Goal: Information Seeking & Learning: Learn about a topic

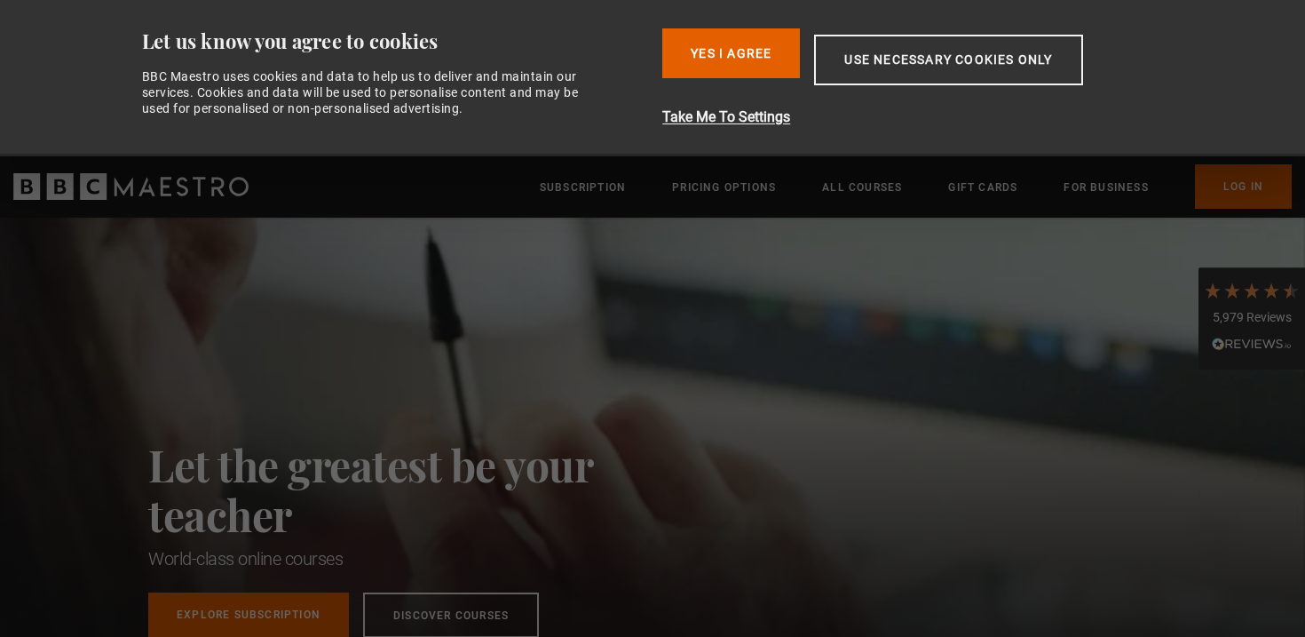
scroll to position [0, 698]
click at [906, 60] on button "Use necessary cookies only" at bounding box center [948, 60] width 268 height 51
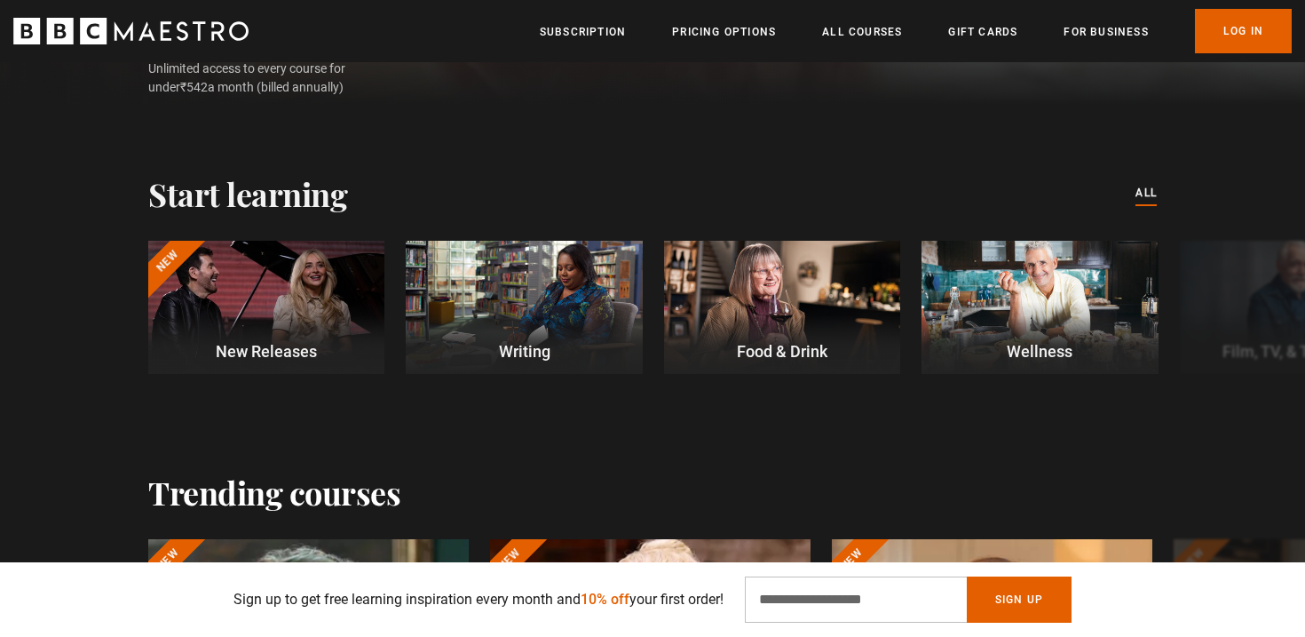
scroll to position [432, 0]
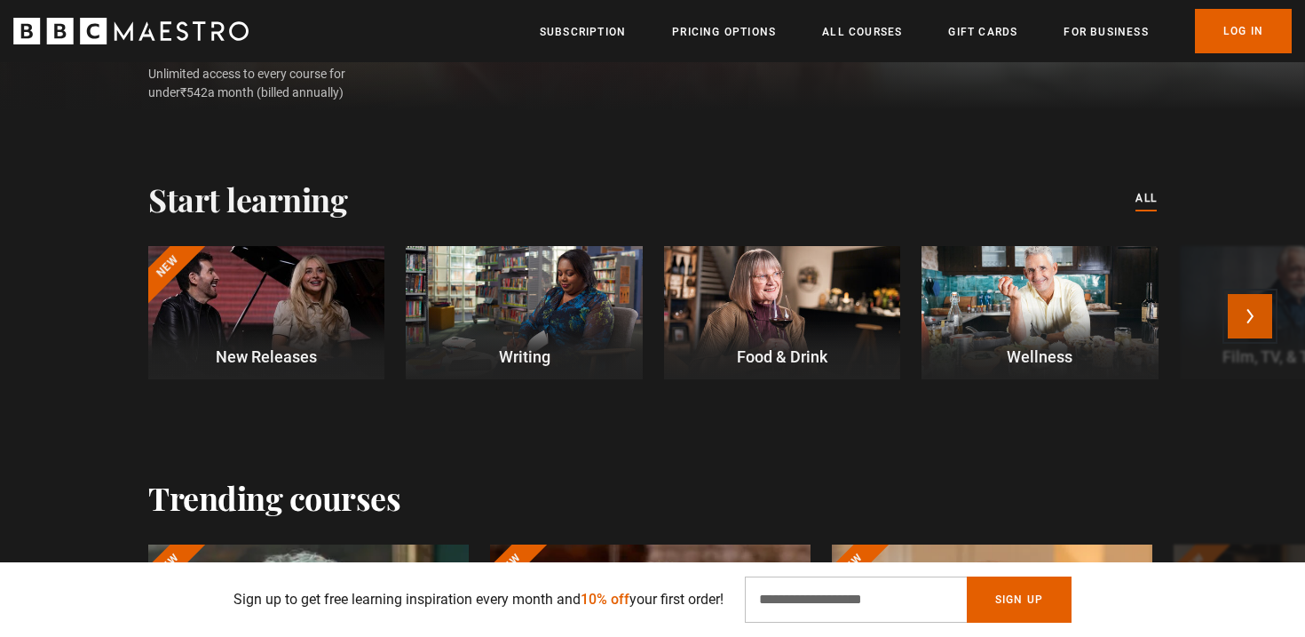
click at [1232, 323] on button "Next" at bounding box center [1250, 316] width 44 height 44
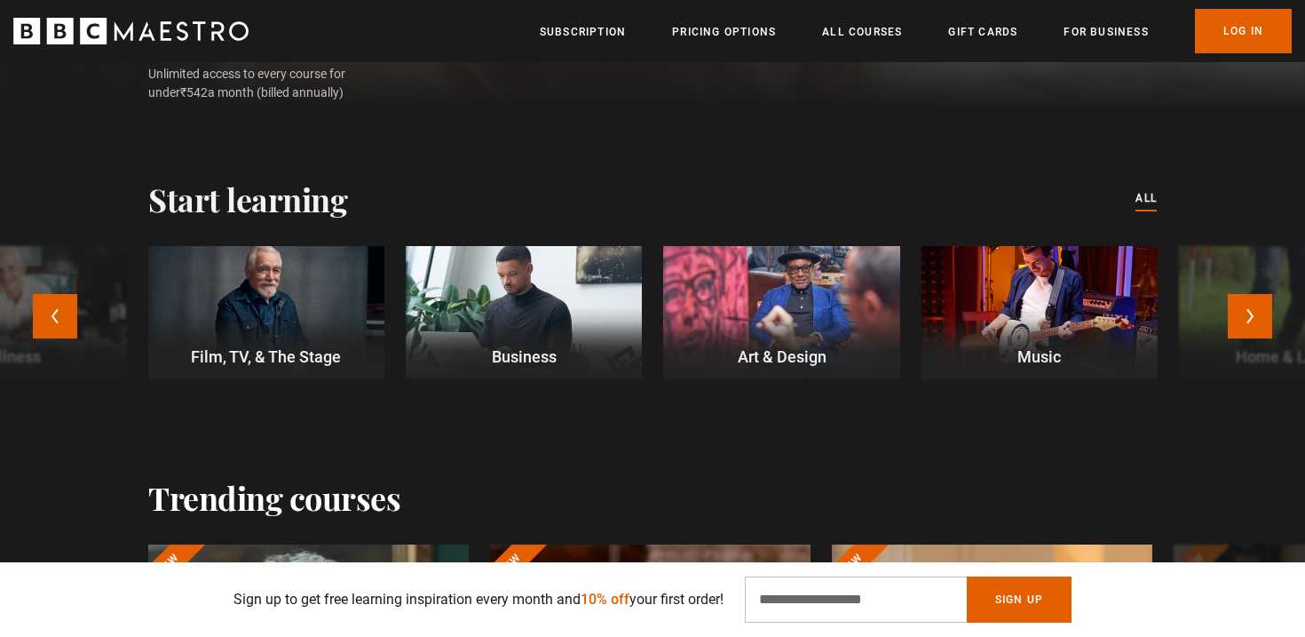
click at [823, 337] on div at bounding box center [781, 312] width 236 height 133
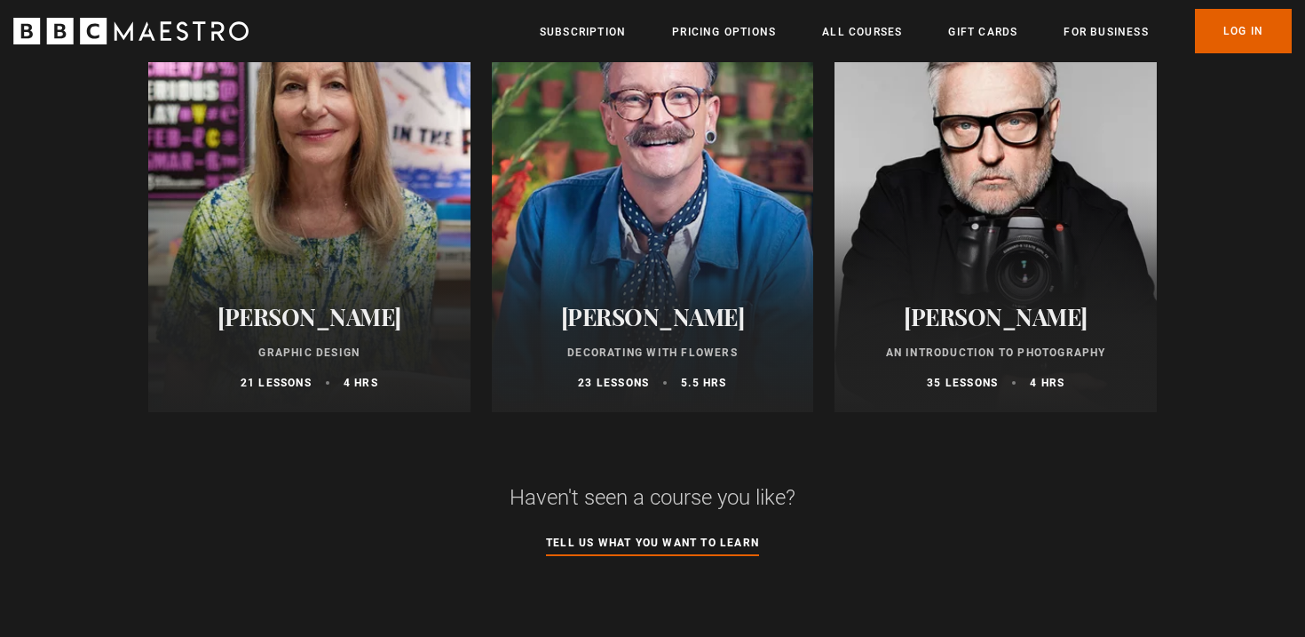
scroll to position [742, 0]
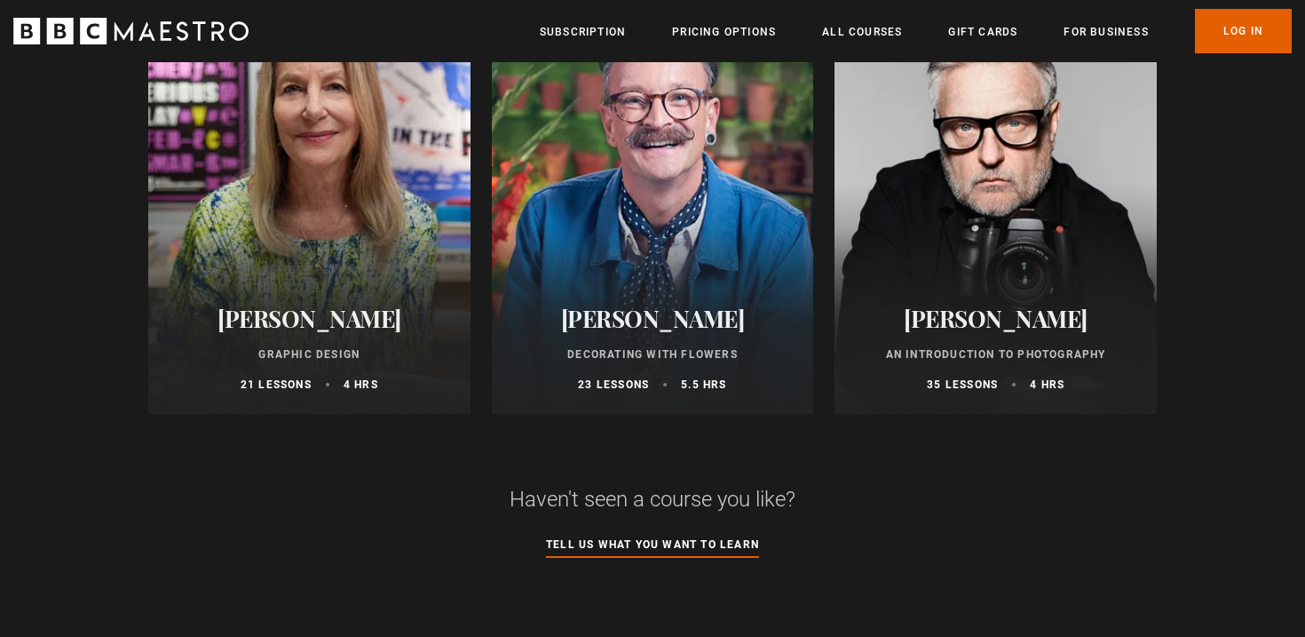
click at [292, 280] on div at bounding box center [309, 201] width 322 height 426
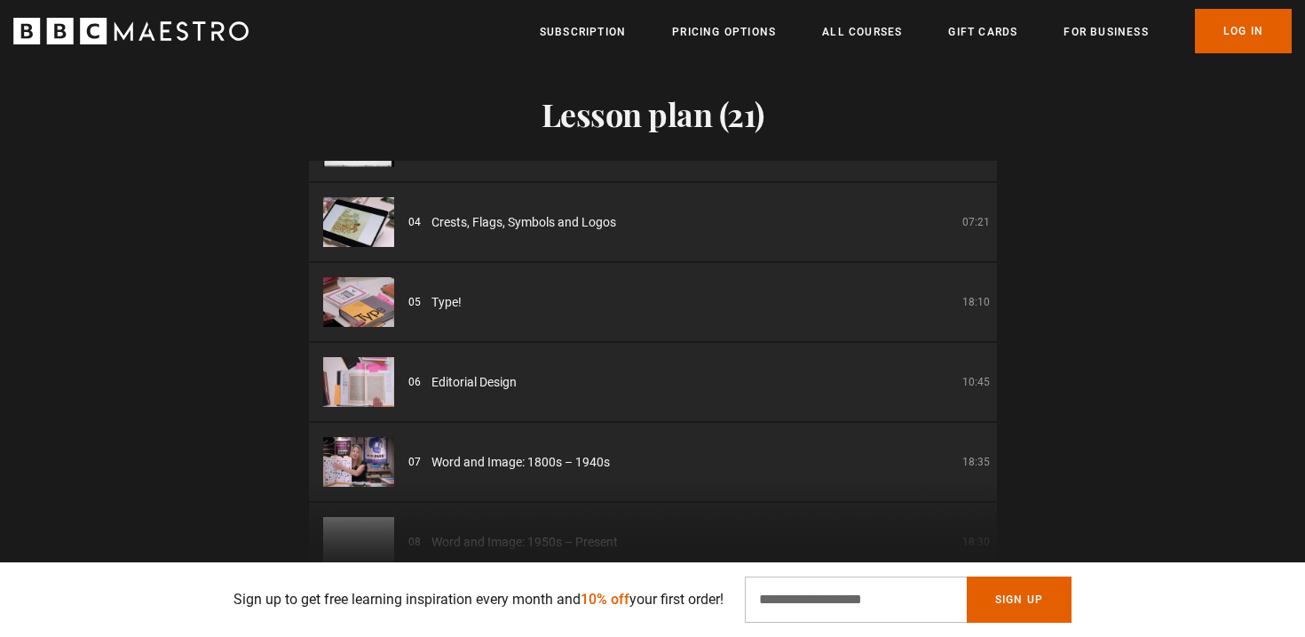
scroll to position [329, 0]
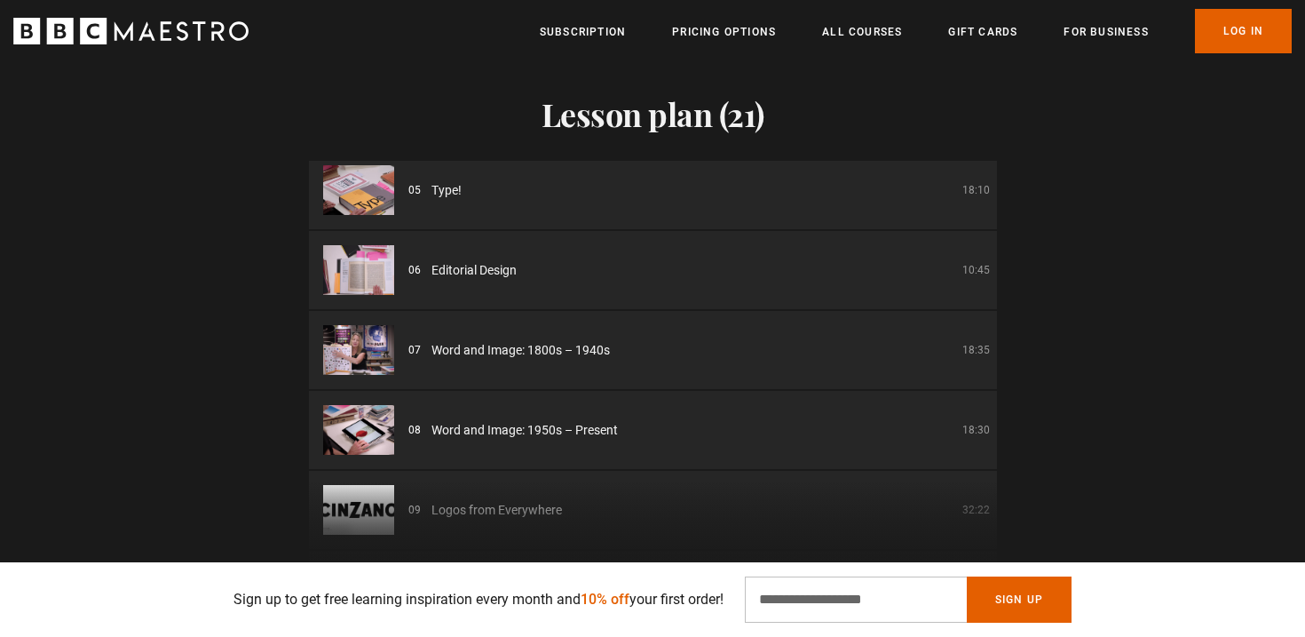
click at [497, 261] on span "Editorial Design" at bounding box center [474, 270] width 85 height 19
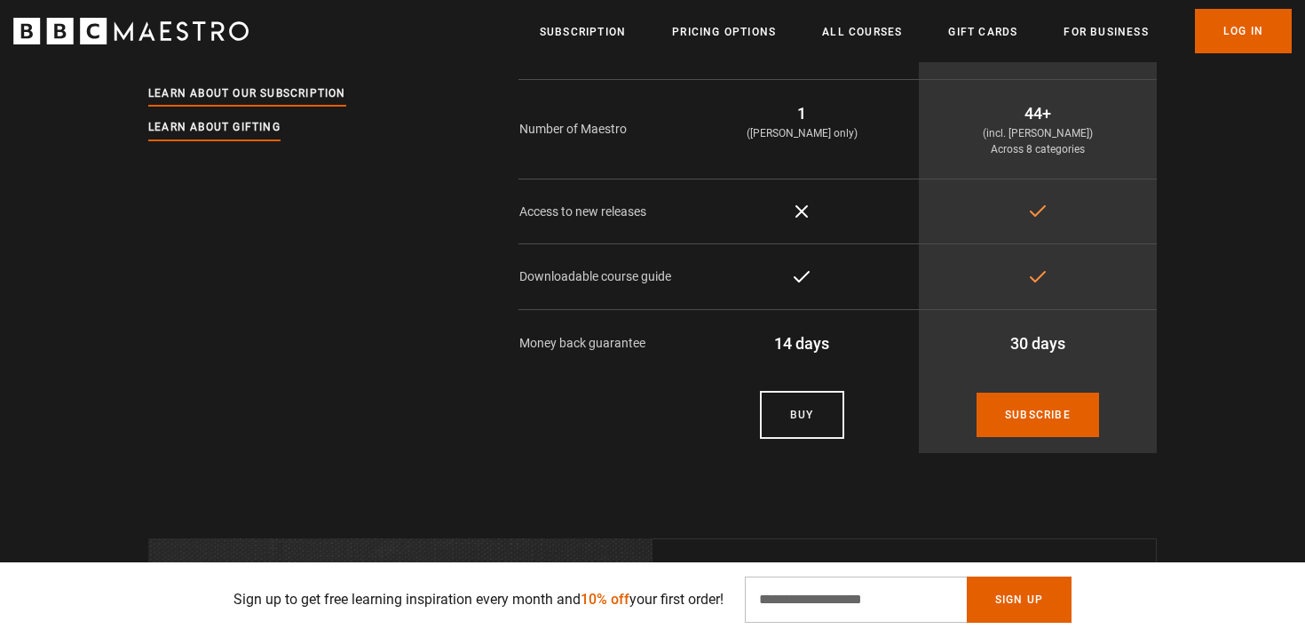
scroll to position [3971, 0]
click at [742, 39] on link "Pricing Options" at bounding box center [724, 32] width 104 height 18
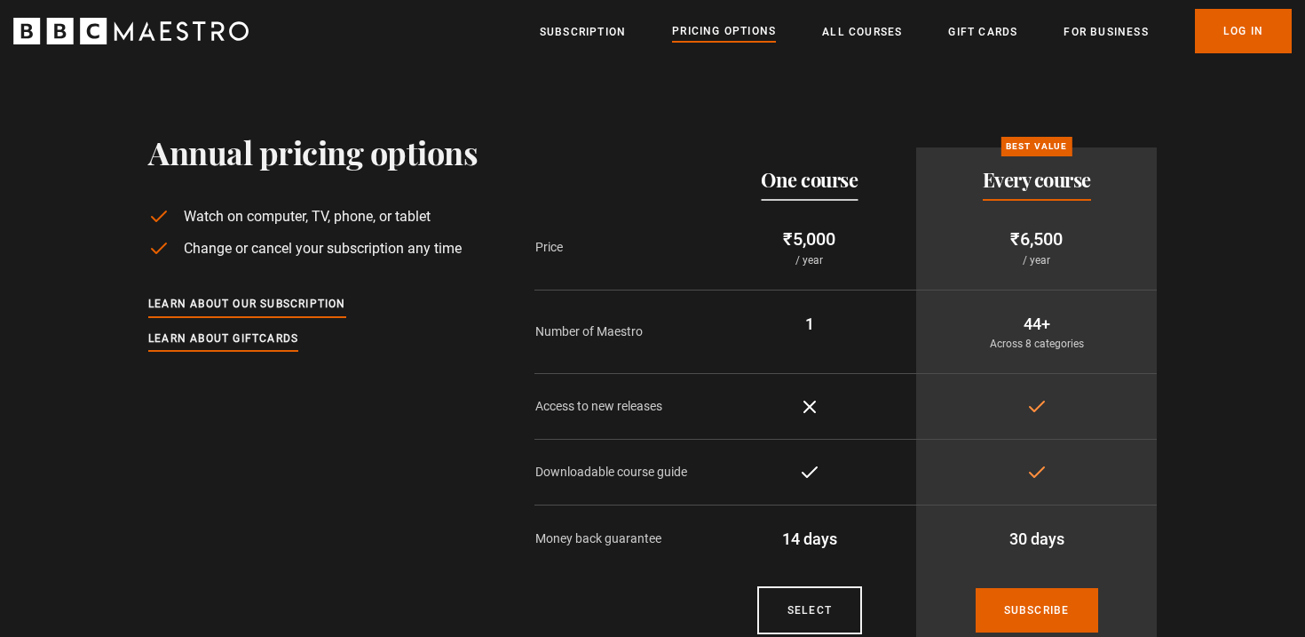
click at [818, 43] on ul "Subscription Pricing Options All Courses Gift Cards For business Already have a…" at bounding box center [916, 31] width 752 height 44
click at [831, 40] on link "All Courses" at bounding box center [862, 32] width 80 height 18
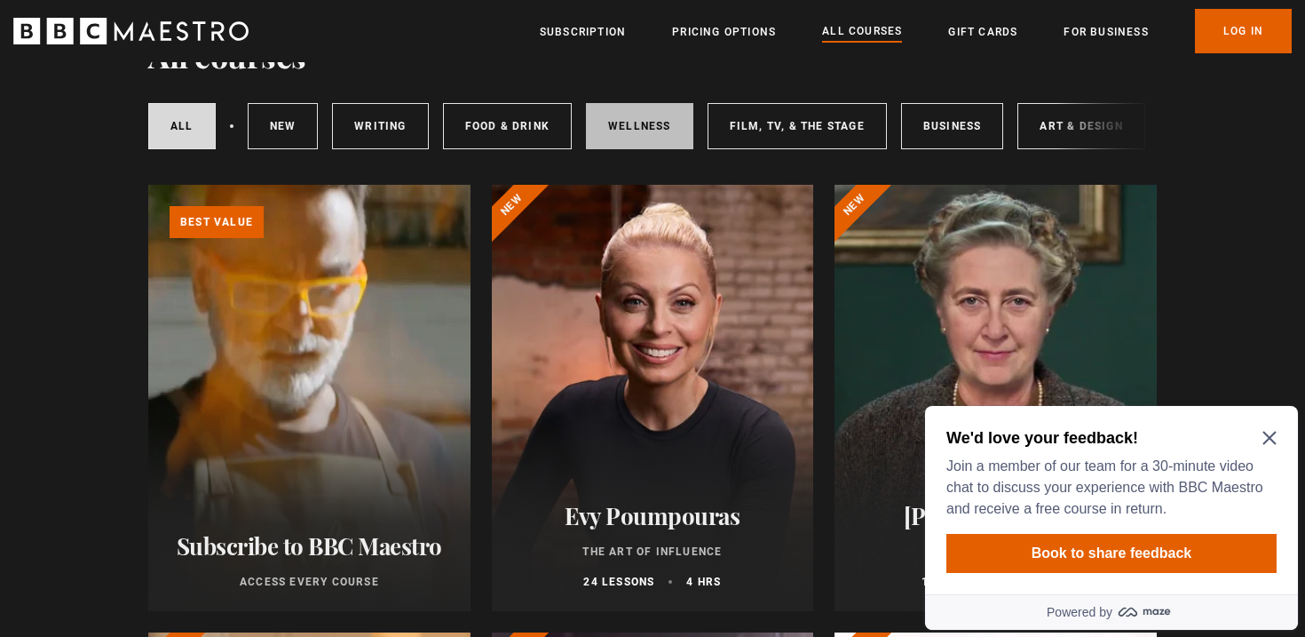
scroll to position [90, 0]
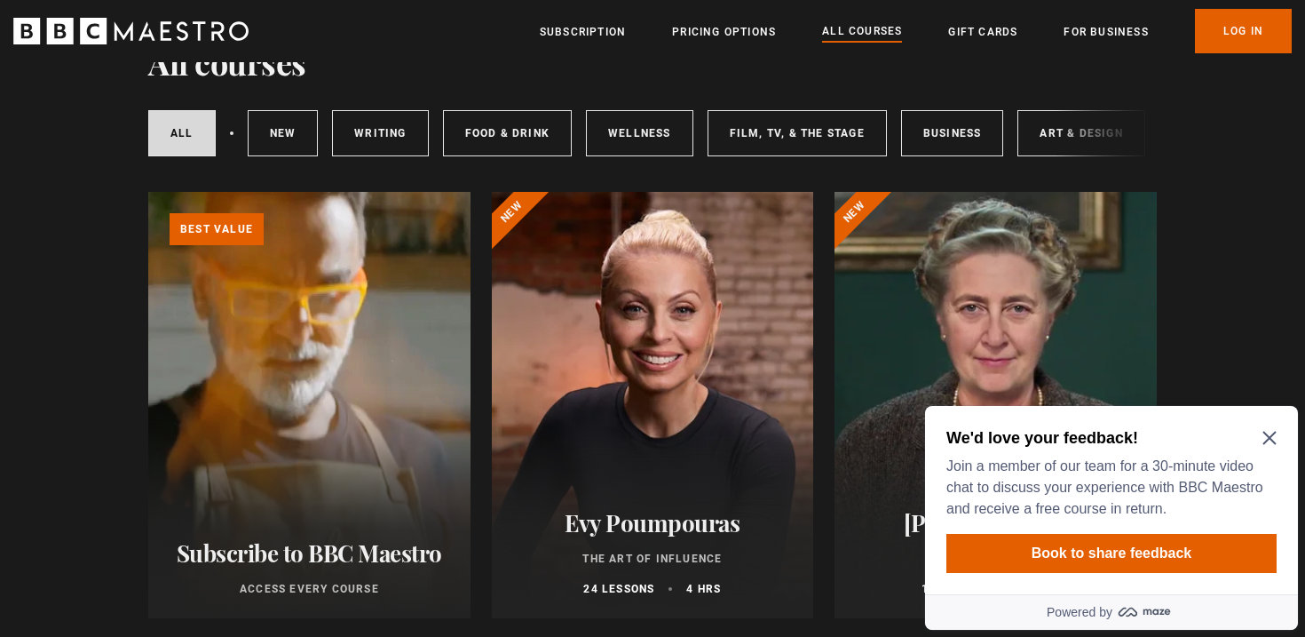
click at [1288, 435] on div "We'd love your feedback! Join a member of our team for a 30-minute video chat t…" at bounding box center [1111, 500] width 373 height 188
click at [1271, 434] on icon "Close Maze Prompt" at bounding box center [1270, 438] width 14 height 14
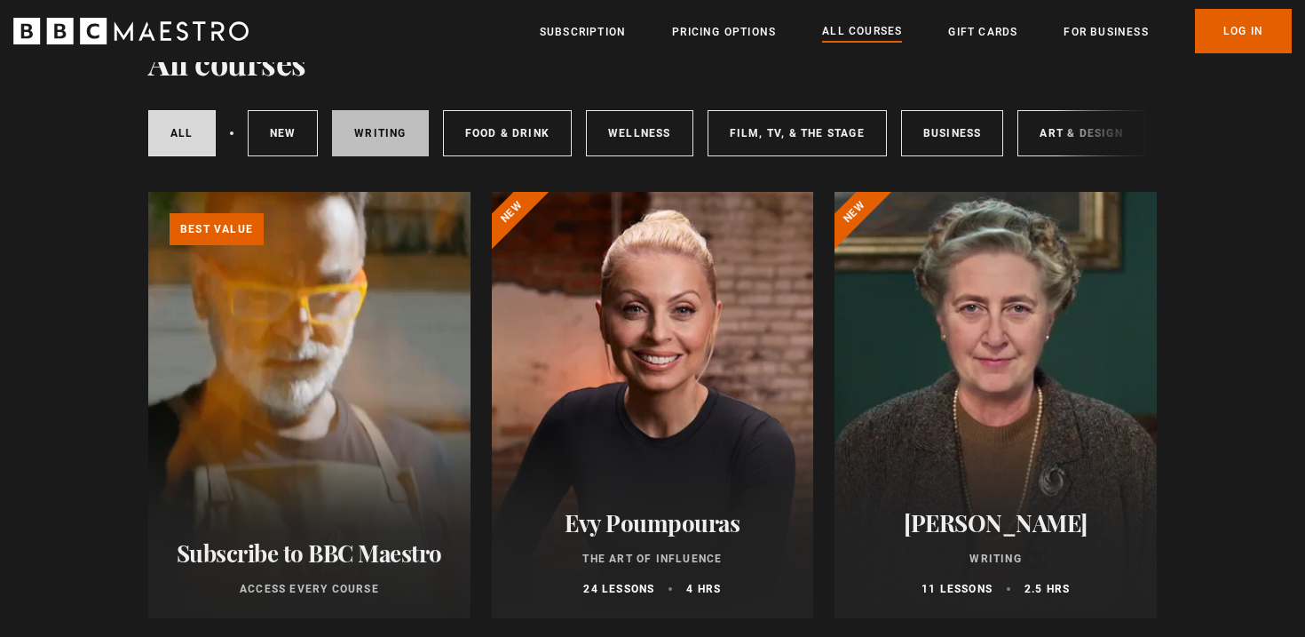
click at [371, 123] on link "Writing" at bounding box center [380, 133] width 96 height 46
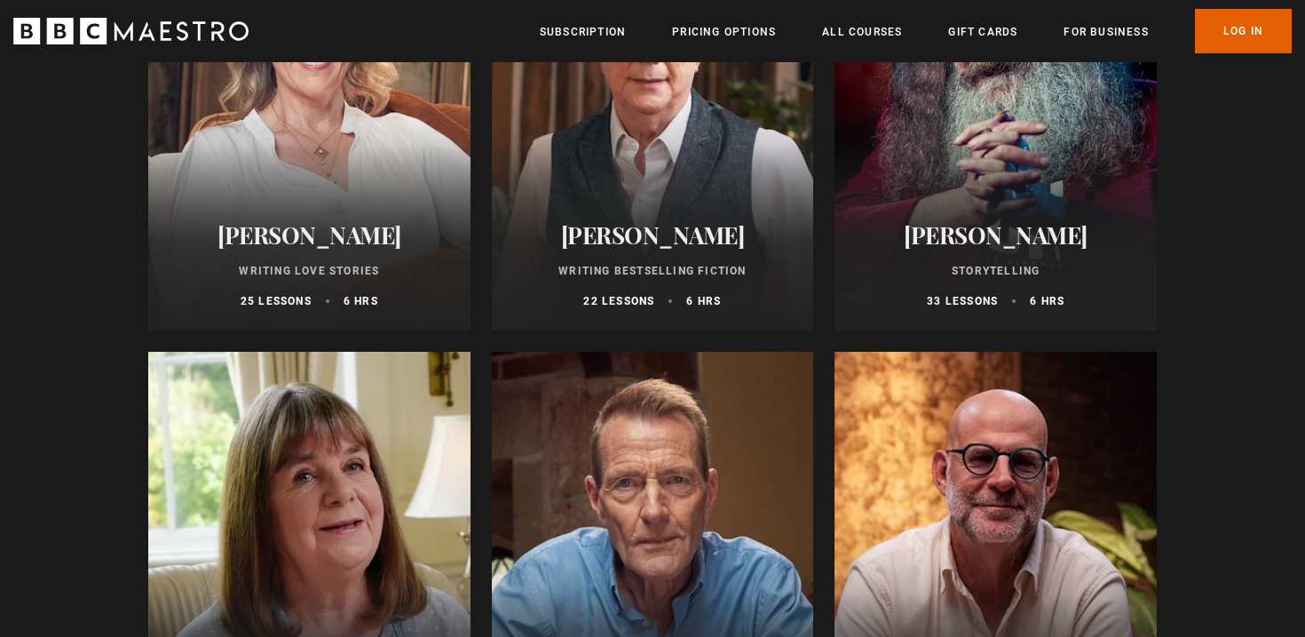
scroll to position [819, 0]
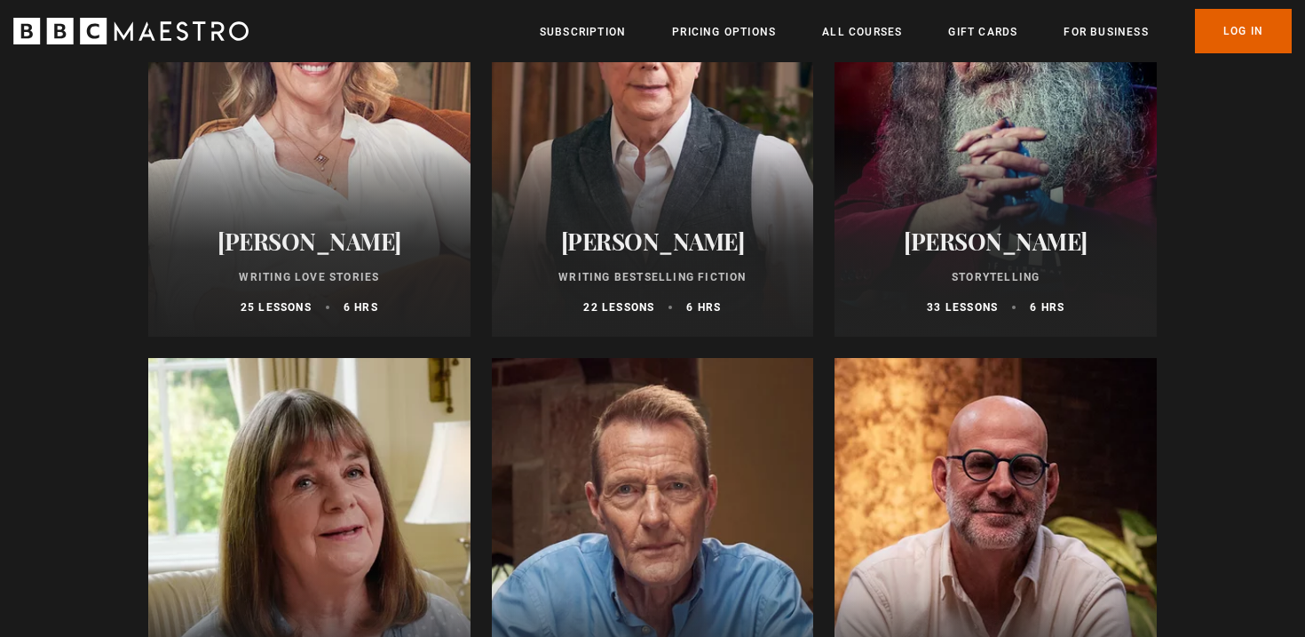
click at [995, 182] on div at bounding box center [996, 123] width 322 height 426
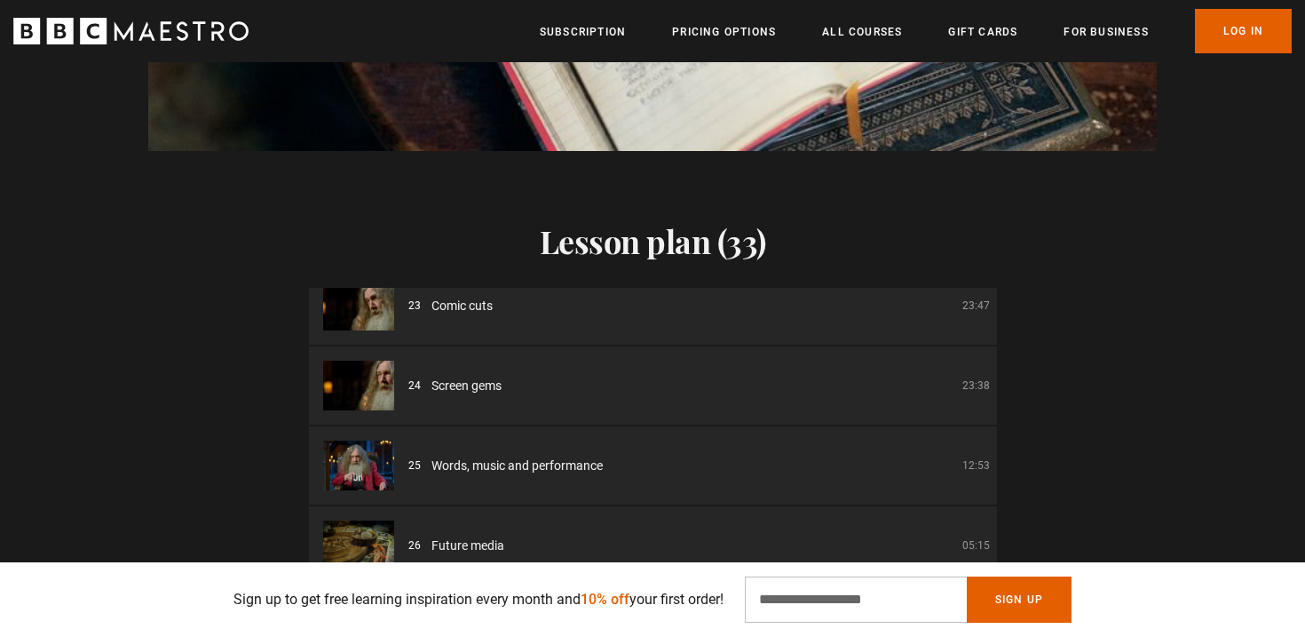
scroll to position [1783, 0]
click at [871, 41] on link "All Courses" at bounding box center [862, 32] width 80 height 18
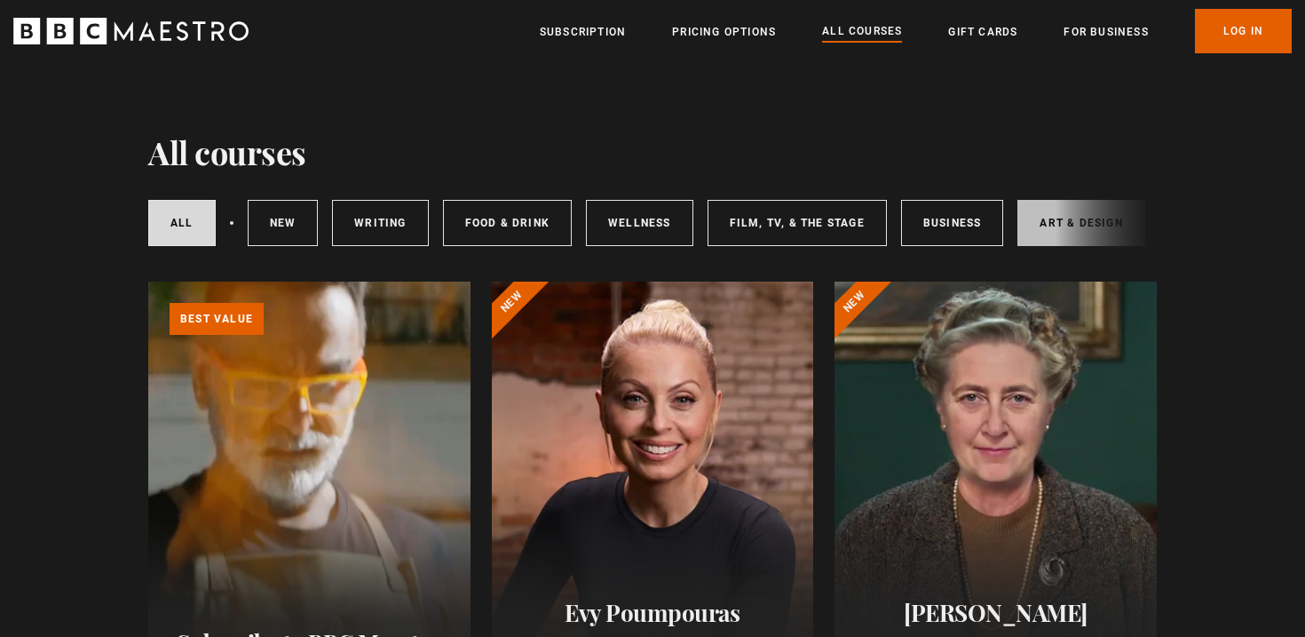
click at [1045, 222] on link "Art & Design" at bounding box center [1081, 223] width 127 height 46
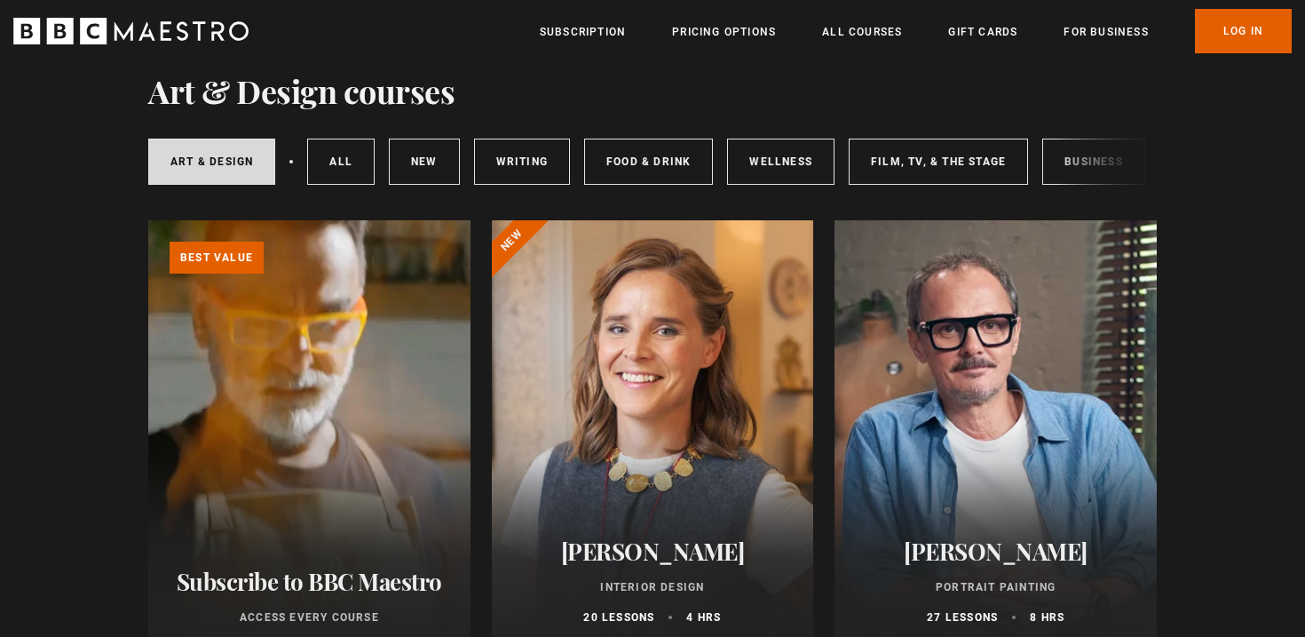
scroll to position [60, 0]
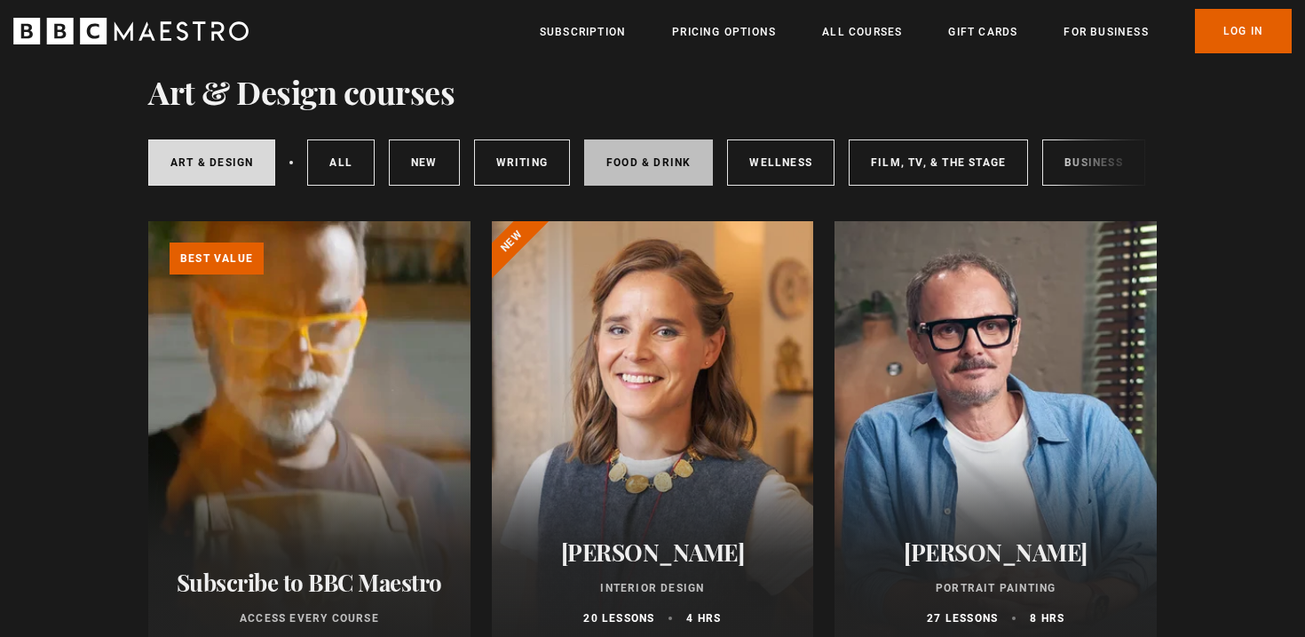
click at [659, 165] on link "Food & Drink" at bounding box center [648, 162] width 129 height 46
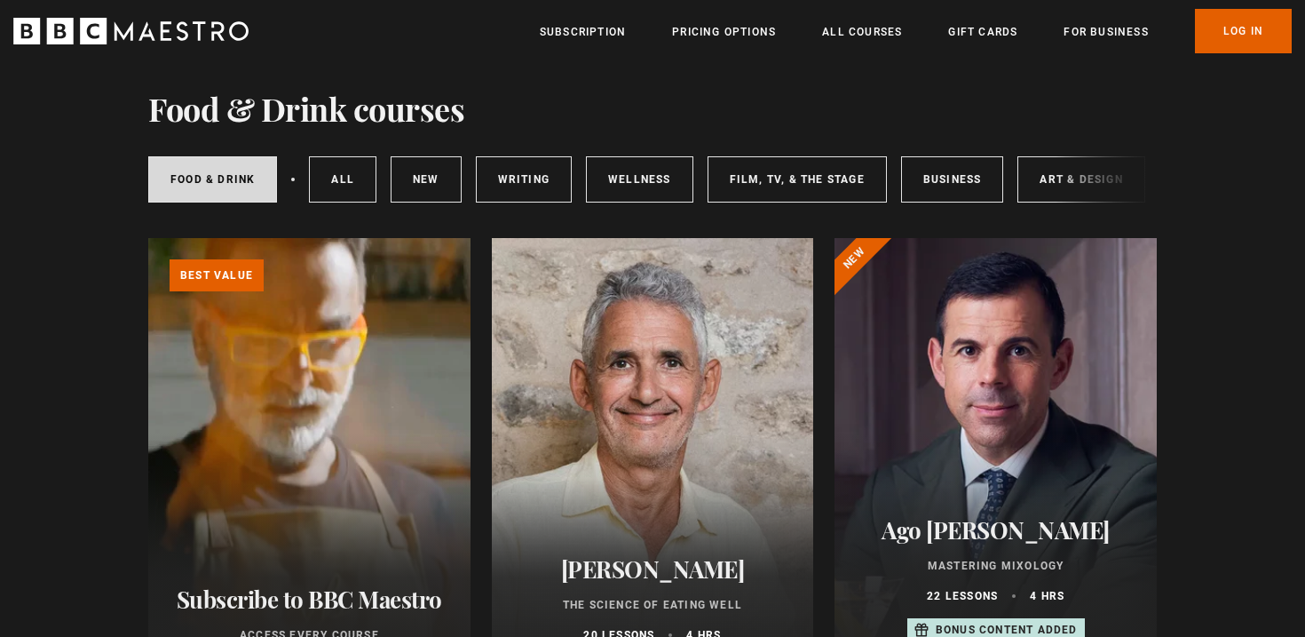
scroll to position [38, 0]
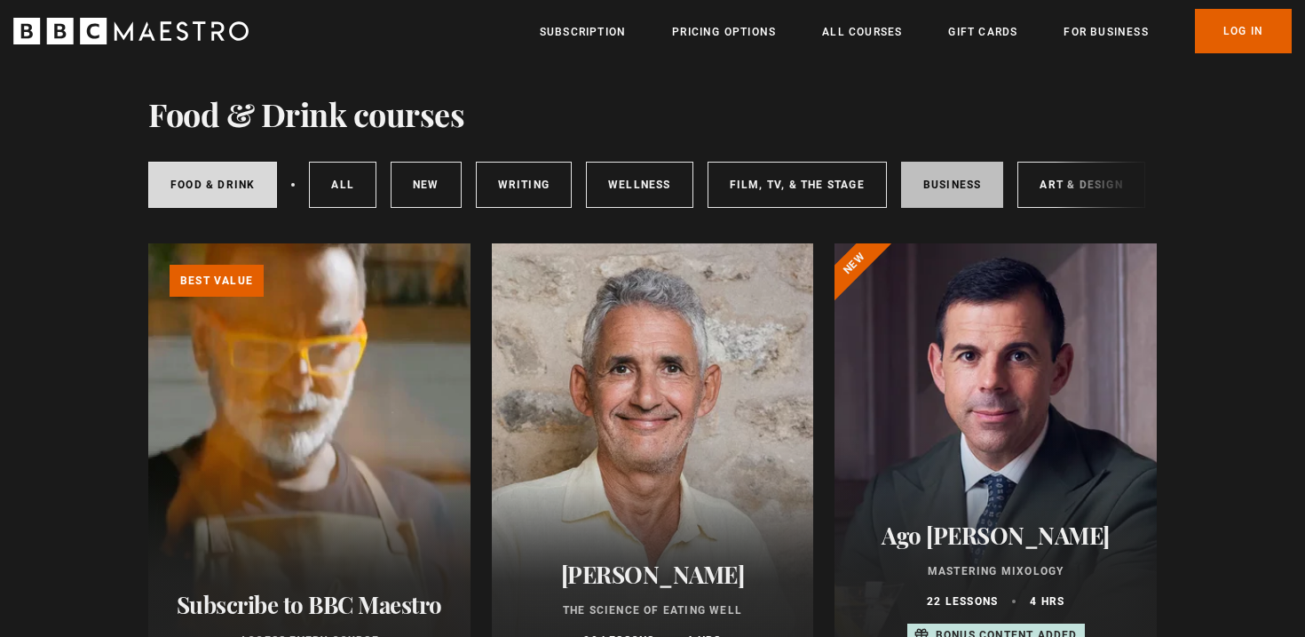
click at [931, 163] on link "Business" at bounding box center [952, 185] width 103 height 46
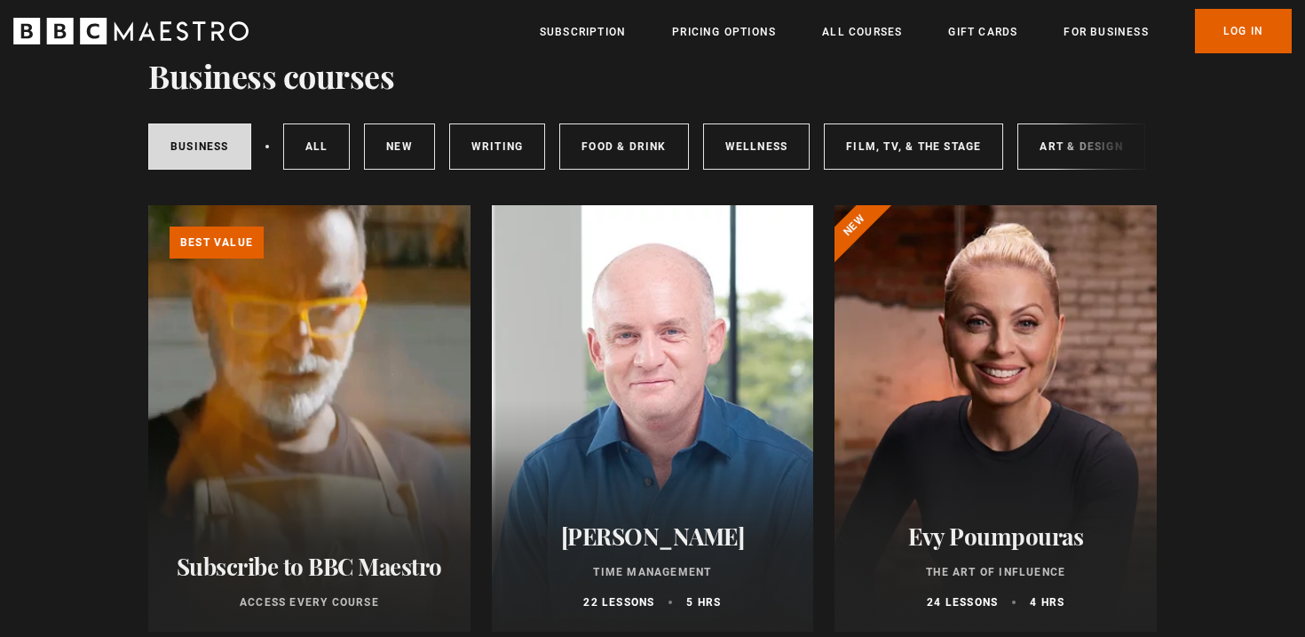
scroll to position [75, 0]
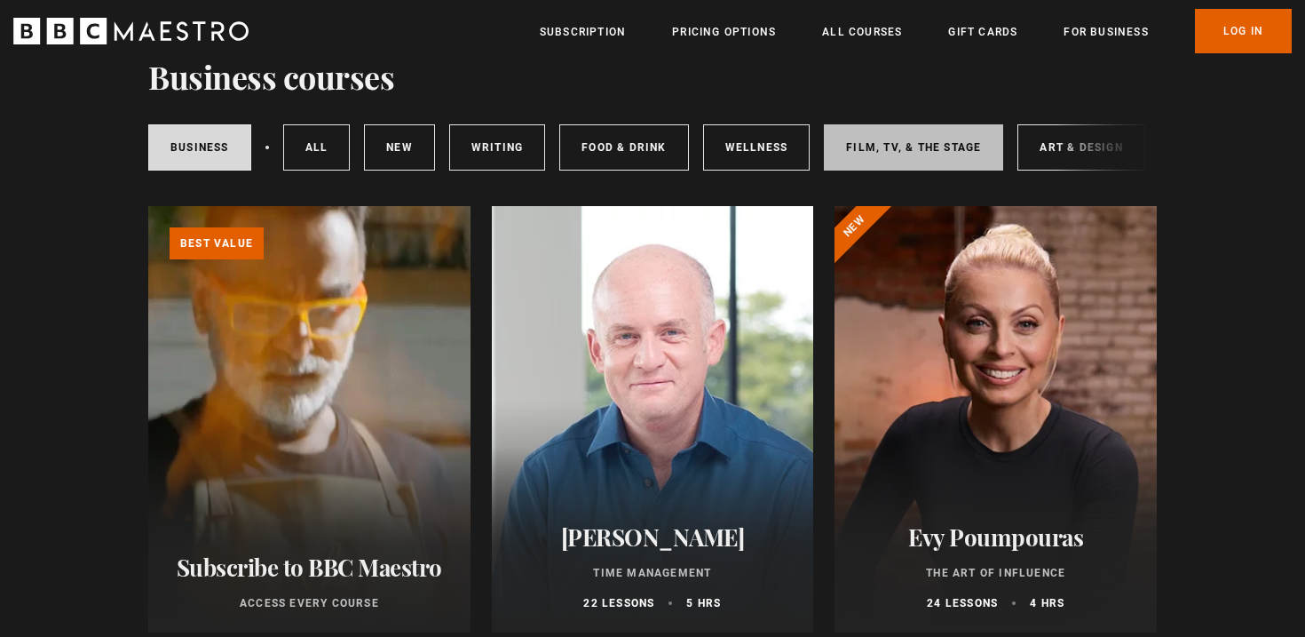
click at [932, 139] on link "Film, TV, & The Stage" at bounding box center [913, 147] width 179 height 46
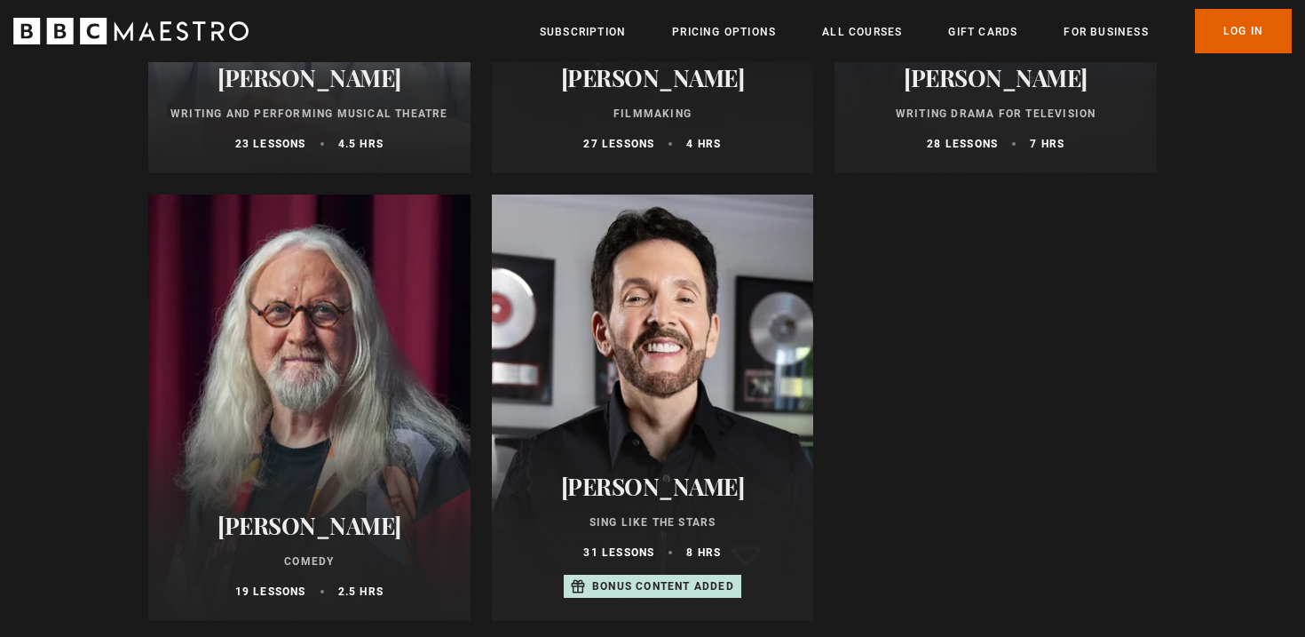
scroll to position [990, 0]
